Goal: Go to known website: Access a specific website the user already knows

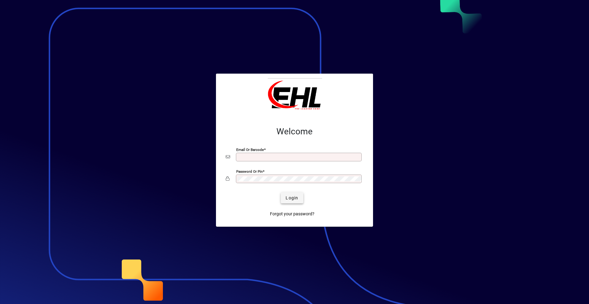
type input "**********"
click at [291, 199] on span "Login" at bounding box center [291, 198] width 13 height 6
